Goal: Task Accomplishment & Management: Complete application form

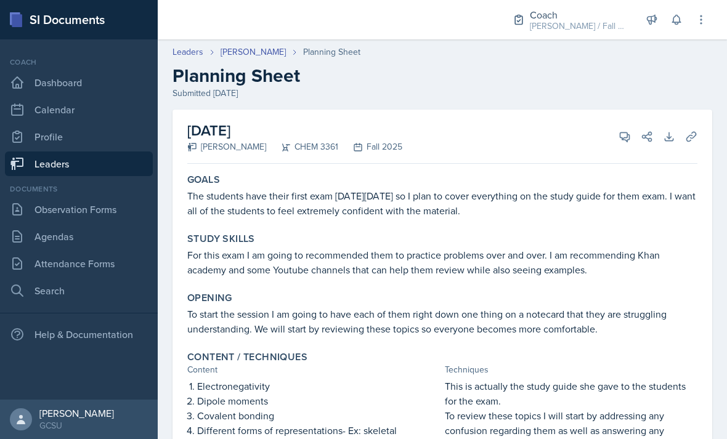
click at [244, 56] on link "[PERSON_NAME]" at bounding box center [253, 52] width 65 height 13
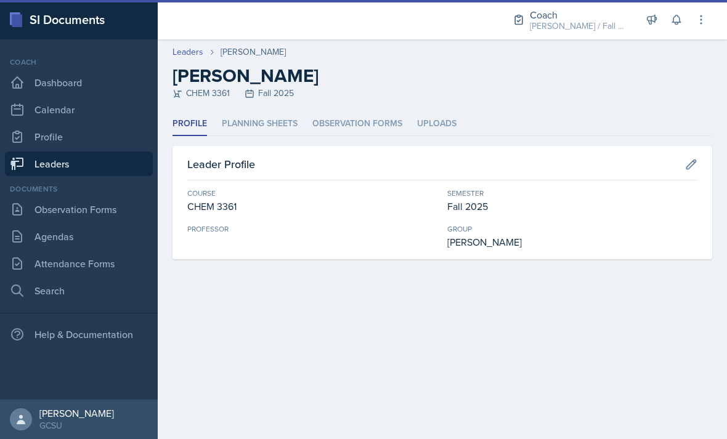
click at [194, 55] on link "Leaders" at bounding box center [188, 52] width 31 height 13
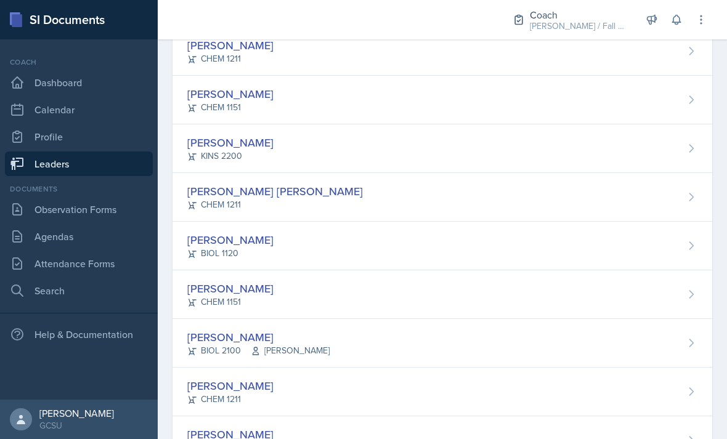
scroll to position [135, 0]
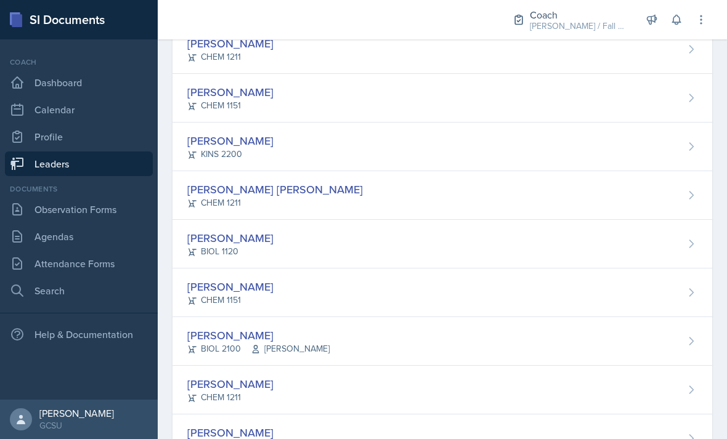
click at [499, 70] on div "[PERSON_NAME] CHEM 1211" at bounding box center [443, 49] width 540 height 49
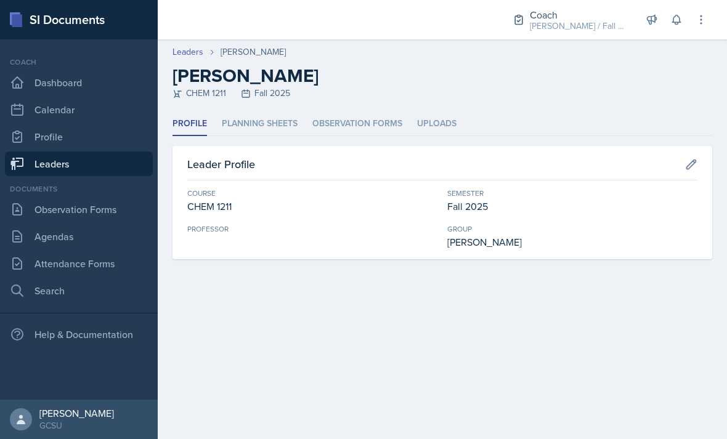
click at [270, 125] on li "Planning Sheets" at bounding box center [260, 124] width 76 height 24
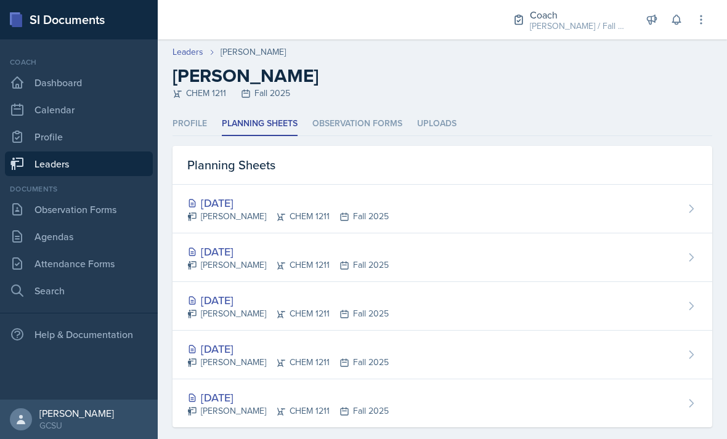
click at [275, 205] on div "[DATE]" at bounding box center [287, 203] width 201 height 17
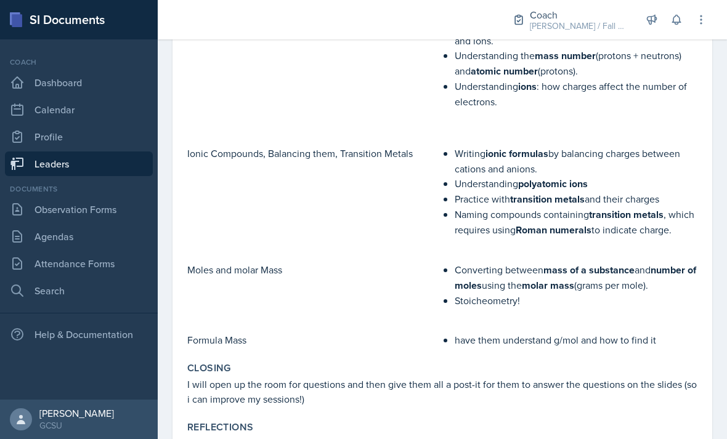
scroll to position [391, 0]
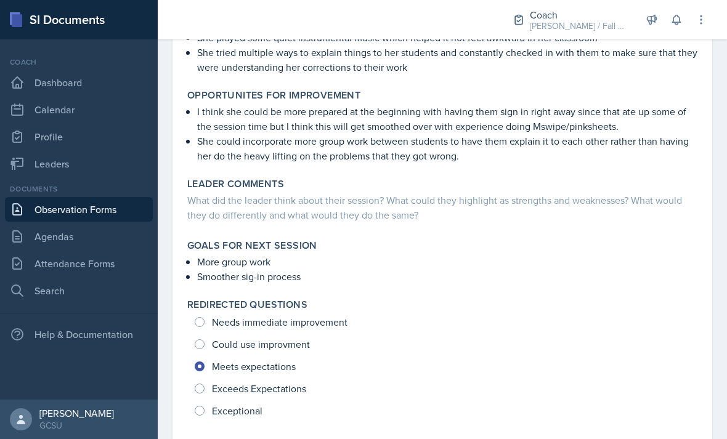
scroll to position [353, 0]
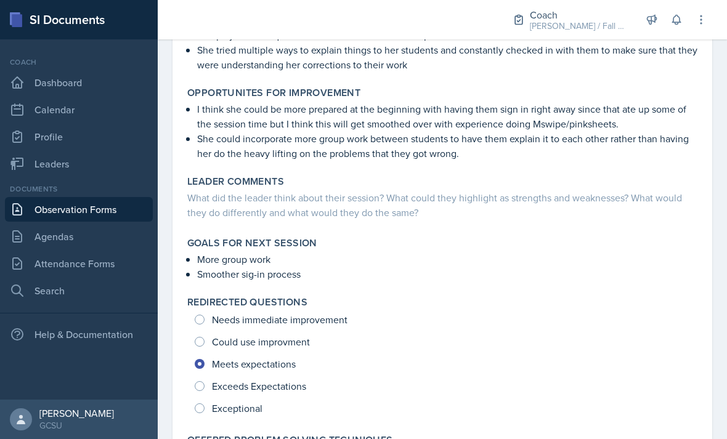
click at [495, 158] on p "She could incorporate more group work between students to have them explain it …" at bounding box center [447, 146] width 500 height 30
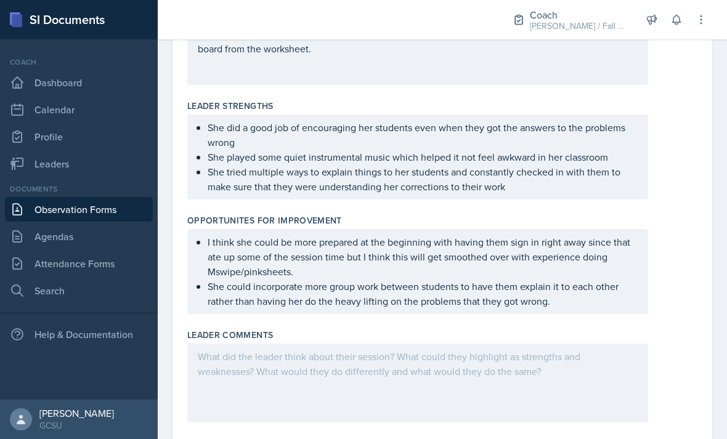
click at [501, 163] on ul "She did a good job of encouraging her students even when they got the answers t…" at bounding box center [423, 157] width 430 height 74
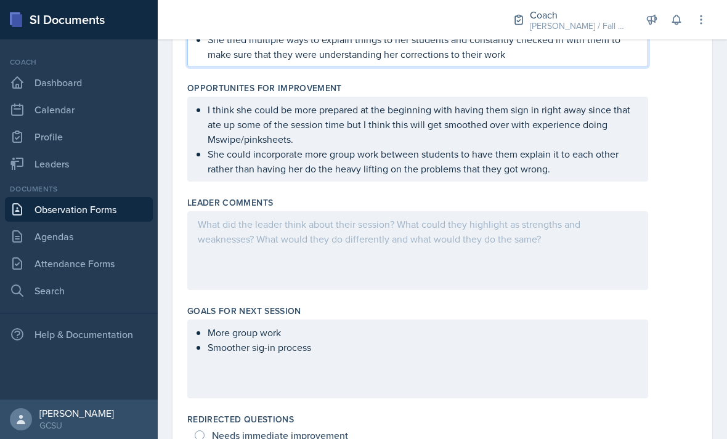
scroll to position [486, 0]
click at [575, 174] on p "She could incorporate more group work between students to have them explain it …" at bounding box center [423, 161] width 430 height 30
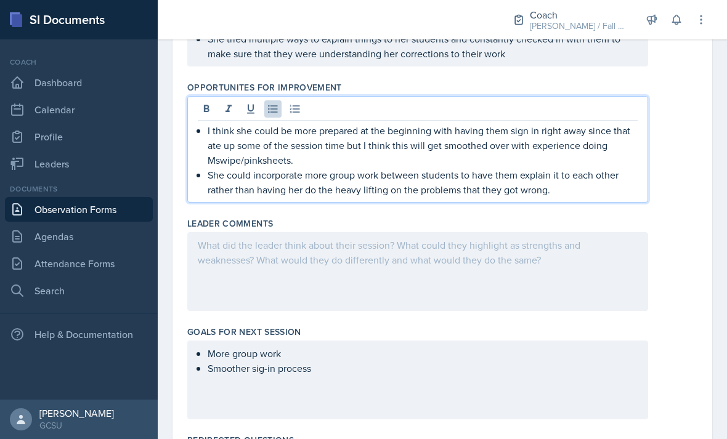
click at [596, 176] on p "She could incorporate more group work between students to have them explain it …" at bounding box center [423, 183] width 430 height 30
click at [581, 187] on p "She could incorporate more group work between students to have them explain it …" at bounding box center [423, 183] width 430 height 30
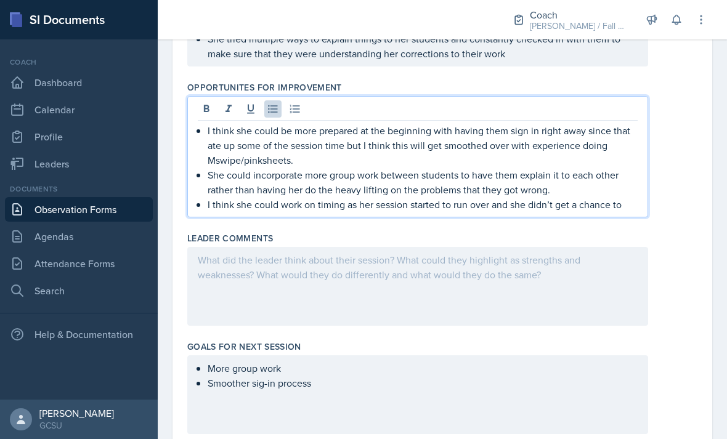
click at [633, 200] on p "I think she could work on timing as her session started to run over and she did…" at bounding box center [423, 204] width 430 height 15
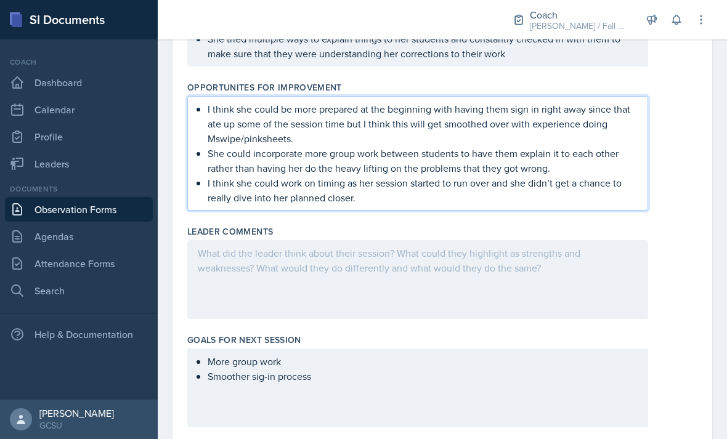
click at [502, 314] on div at bounding box center [417, 279] width 461 height 79
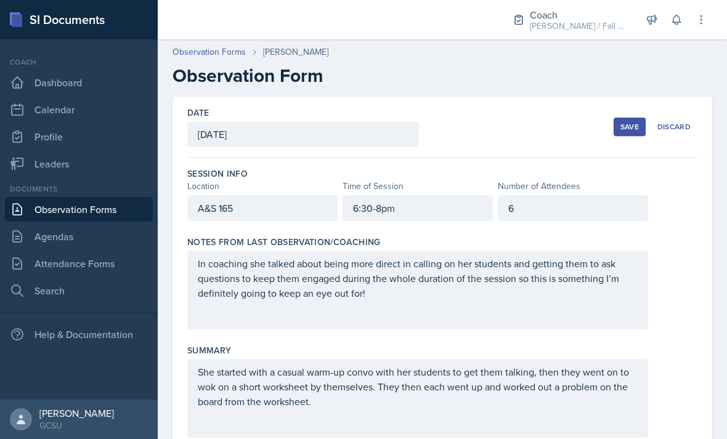
scroll to position [-1, 0]
click at [628, 126] on div "Save" at bounding box center [629, 127] width 18 height 10
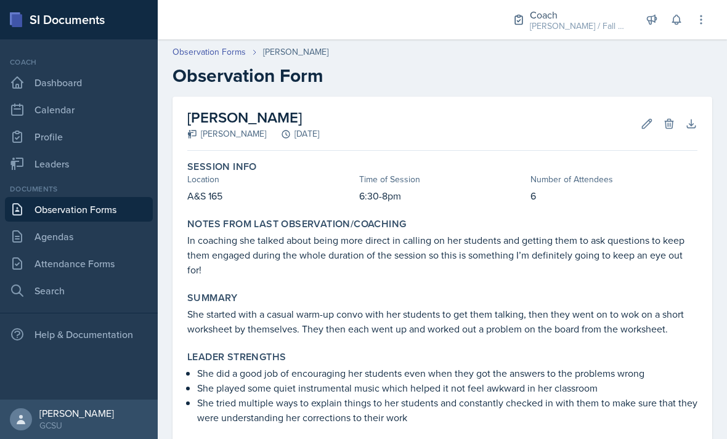
scroll to position [56, 0]
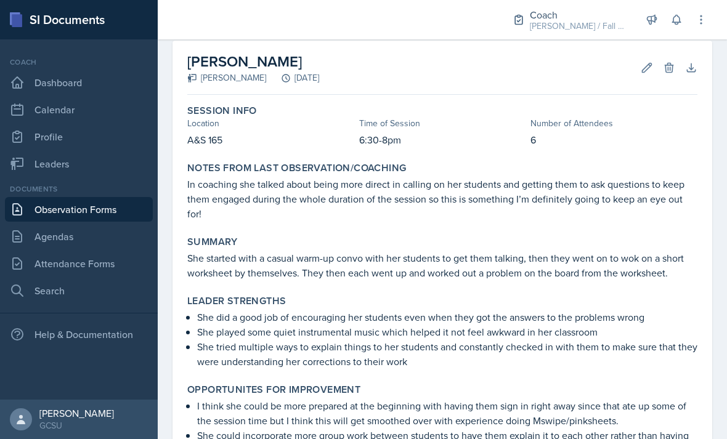
click at [637, 70] on button "Edit" at bounding box center [647, 68] width 22 height 22
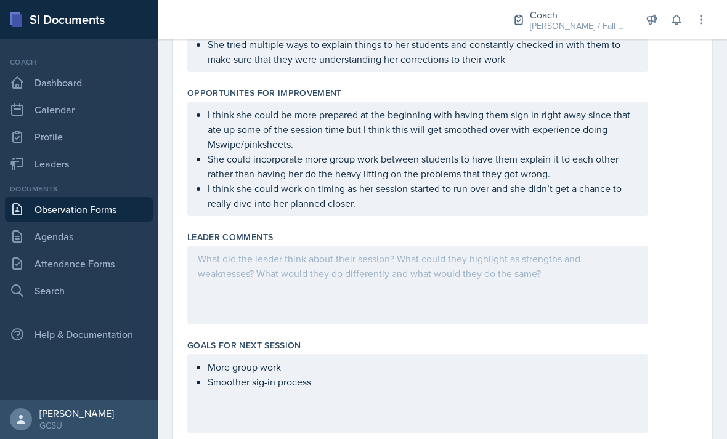
scroll to position [482, 0]
click at [593, 282] on div at bounding box center [417, 284] width 461 height 79
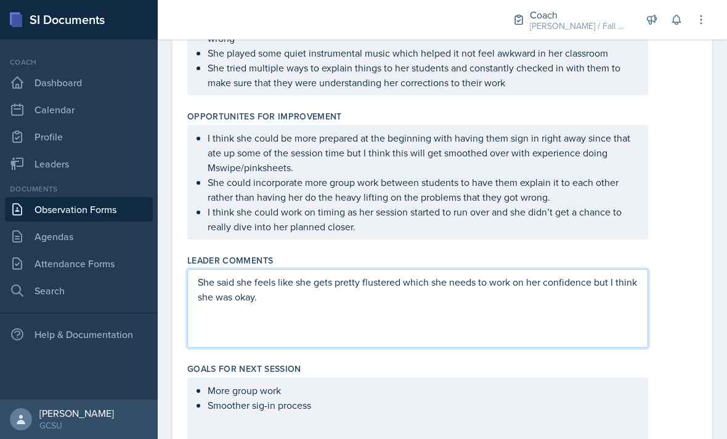
scroll to position [533, 0]
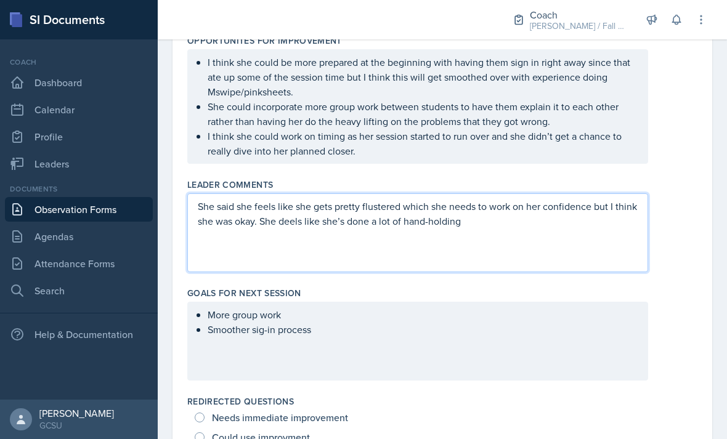
click at [289, 226] on p "She said she feels like she gets pretty flustered which she needs to work on he…" at bounding box center [418, 214] width 440 height 30
click at [492, 227] on p "She said she feels like she gets pretty flustered which she needs to work on he…" at bounding box center [418, 214] width 440 height 30
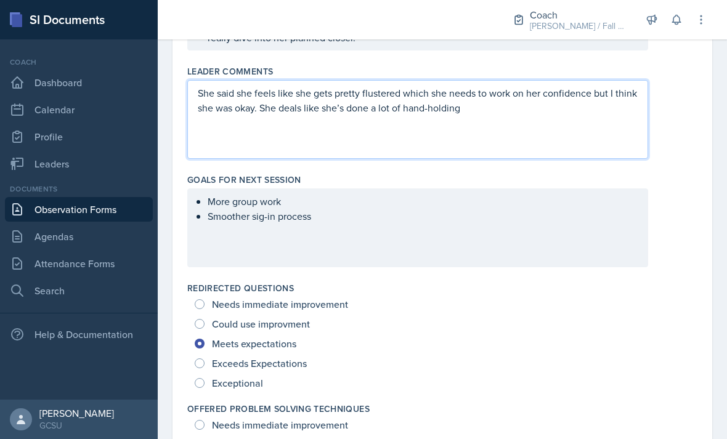
scroll to position [643, 0]
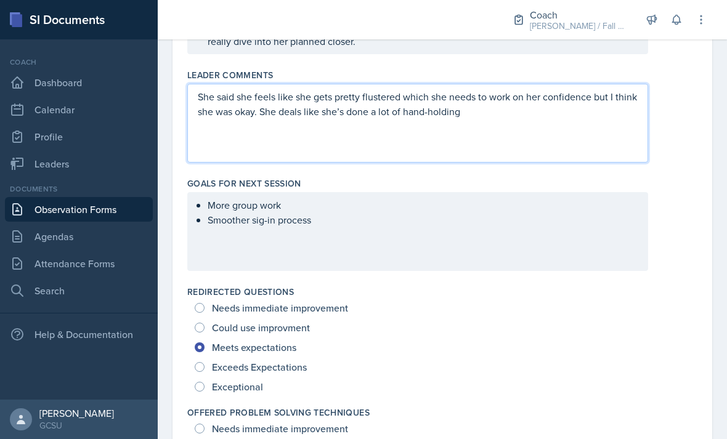
click at [553, 136] on div "She said she feels like she gets pretty flustered which she needs to work on he…" at bounding box center [417, 123] width 461 height 79
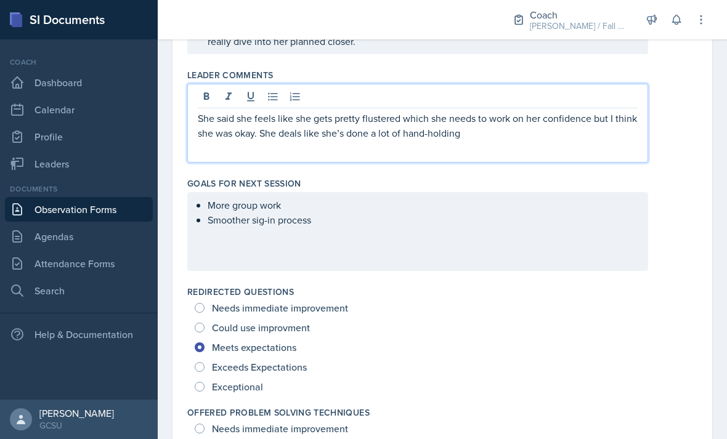
click at [531, 148] on div "She said she feels like she gets pretty flustered which she needs to work on he…" at bounding box center [417, 123] width 461 height 79
click at [542, 151] on div "She said she feels like she gets pretty flustered which she needs to work on he…" at bounding box center [417, 123] width 461 height 79
click at [611, 139] on p "She said she feels like she gets pretty flustered which she needs to work on he…" at bounding box center [418, 126] width 440 height 30
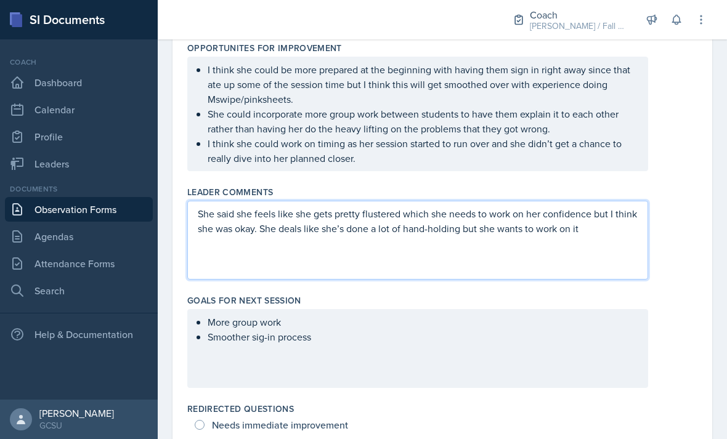
scroll to position [520, 0]
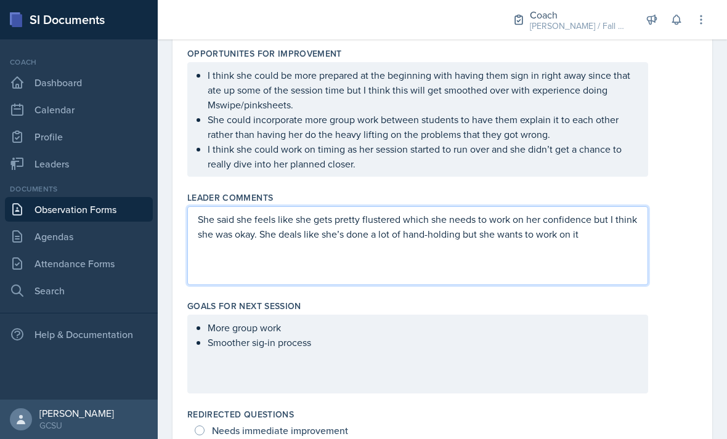
click at [596, 264] on div "She said she feels like she gets pretty flustered which she needs to work on he…" at bounding box center [417, 245] width 461 height 79
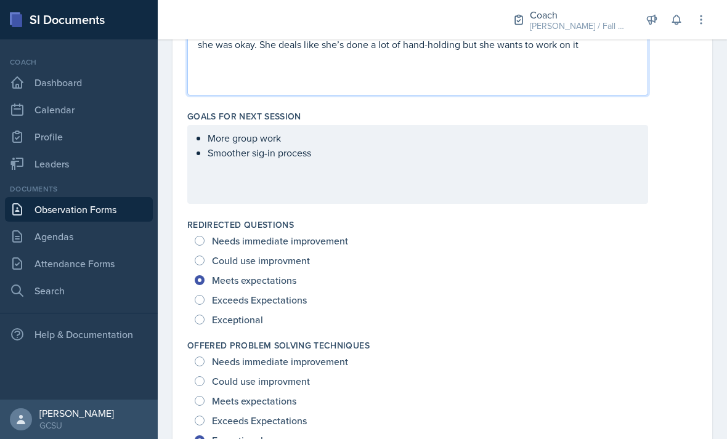
scroll to position [709, 0]
click at [587, 177] on div "More group work Smoother sig-in process" at bounding box center [417, 165] width 461 height 79
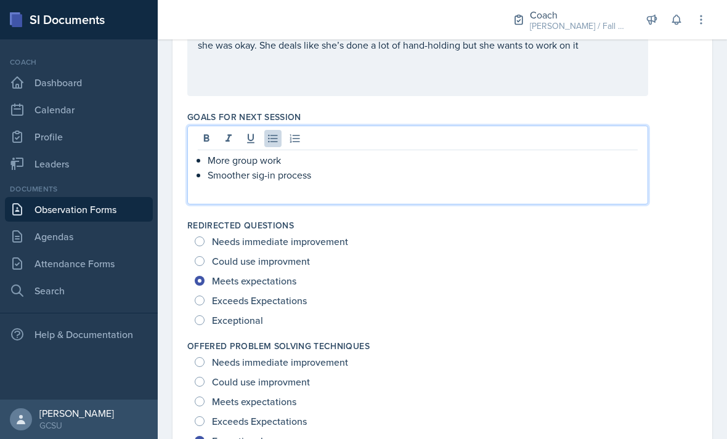
click at [601, 174] on p "Smoother sig-in process" at bounding box center [423, 175] width 430 height 15
click at [644, 201] on div "More group work Smoother sig-in process Redirecting sessions" at bounding box center [417, 165] width 461 height 79
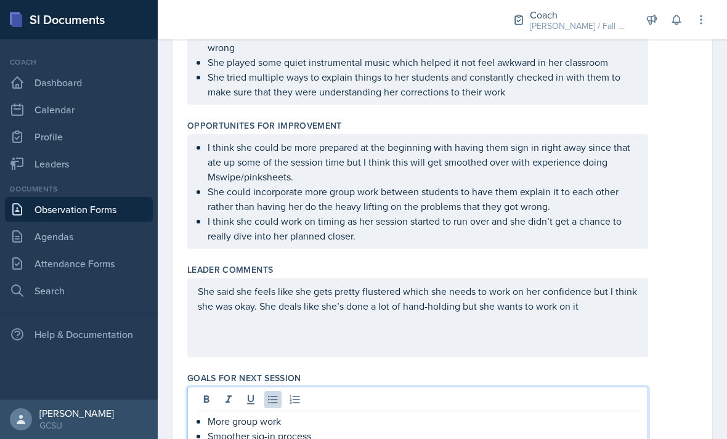
scroll to position [447, 0]
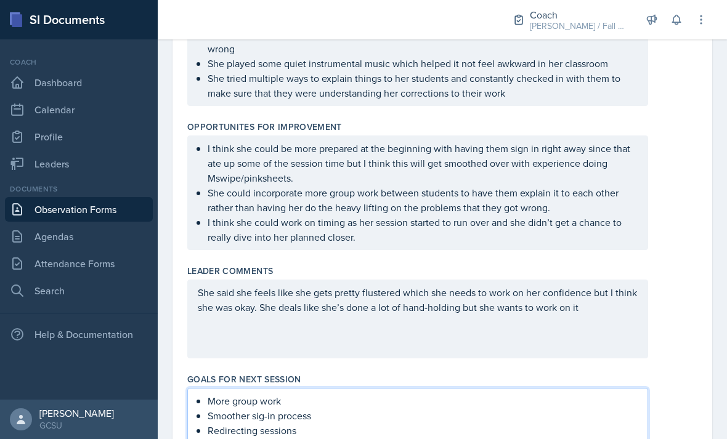
click at [619, 308] on p "She said she feels like she gets pretty flustered which she needs to work on he…" at bounding box center [418, 300] width 440 height 30
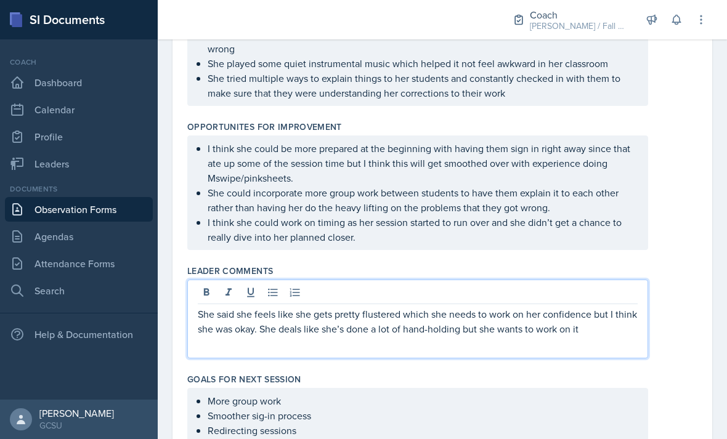
click at [601, 333] on p "She said she feels like she gets pretty flustered which she needs to work on he…" at bounding box center [418, 322] width 440 height 30
click at [431, 350] on p "She said she feels like she gets pretty flustered which she needs to work on he…" at bounding box center [418, 329] width 440 height 44
click at [312, 348] on p "She said she feels like she gets pretty flustered which she needs to work on he…" at bounding box center [418, 329] width 440 height 44
click at [532, 351] on p "She said she feels like she gets pretty flustered which she needs to work on he…" at bounding box center [418, 329] width 440 height 44
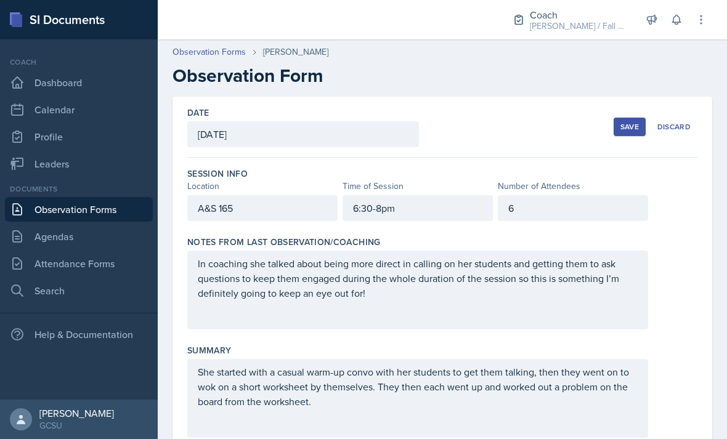
scroll to position [0, 0]
click at [632, 134] on button "Save" at bounding box center [630, 127] width 32 height 18
